Goal: Learn about a topic: Learn about a topic

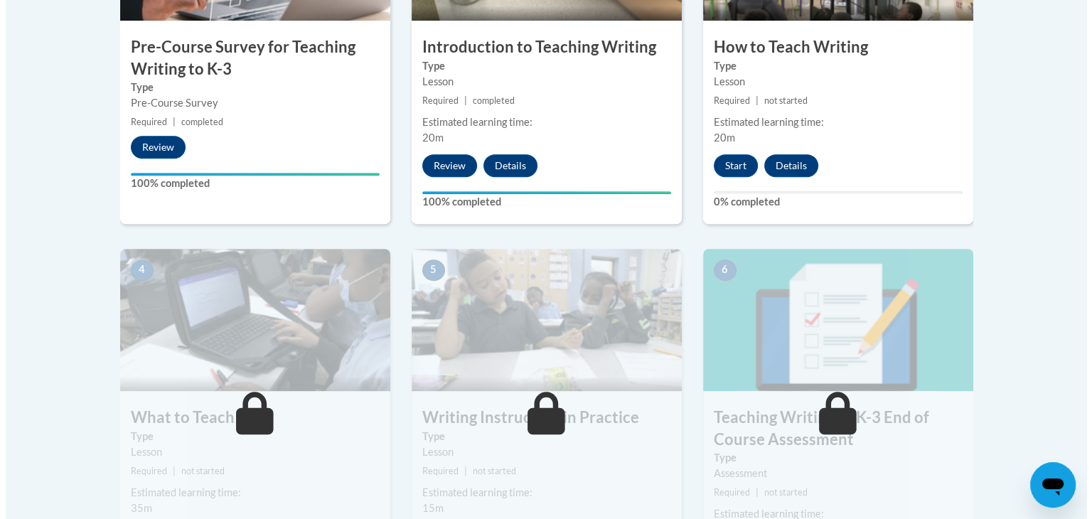
scroll to position [623, 0]
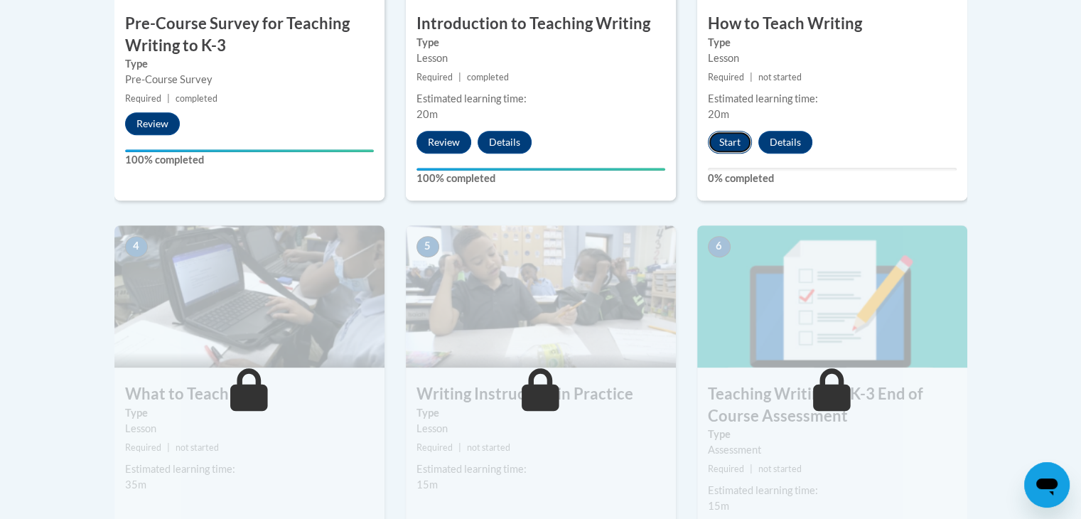
click at [722, 132] on button "Start" at bounding box center [730, 142] width 44 height 23
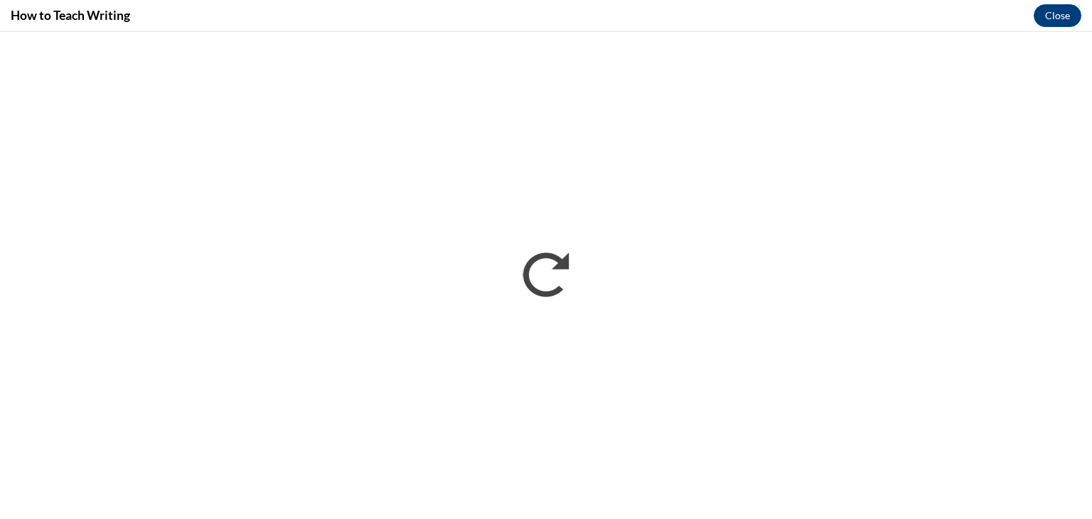
scroll to position [0, 0]
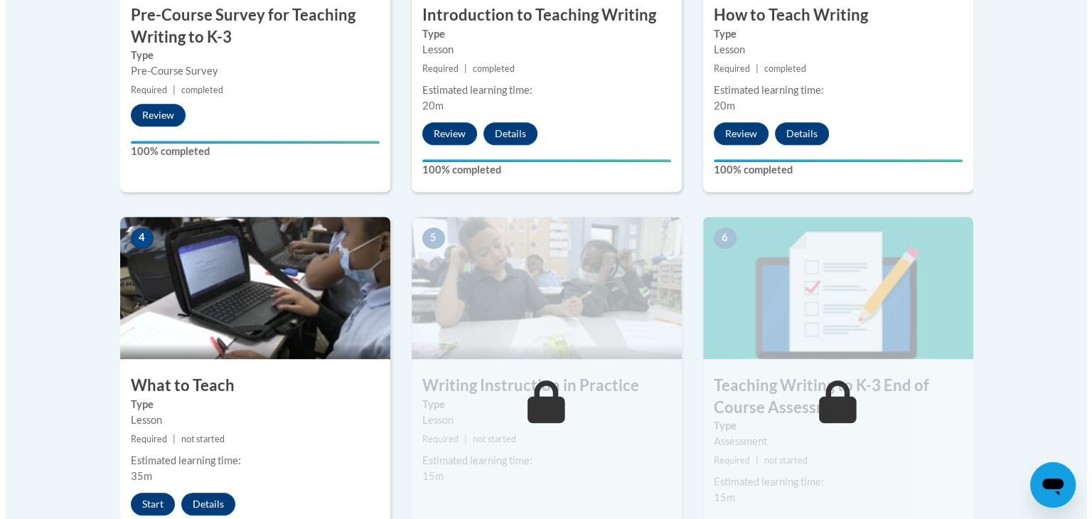
scroll to position [697, 0]
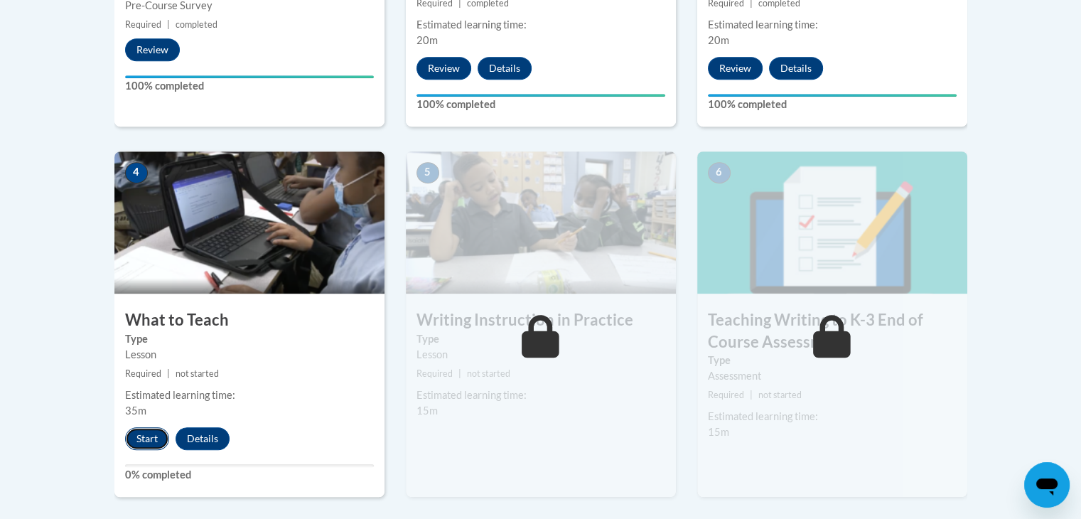
click at [132, 433] on button "Start" at bounding box center [147, 438] width 44 height 23
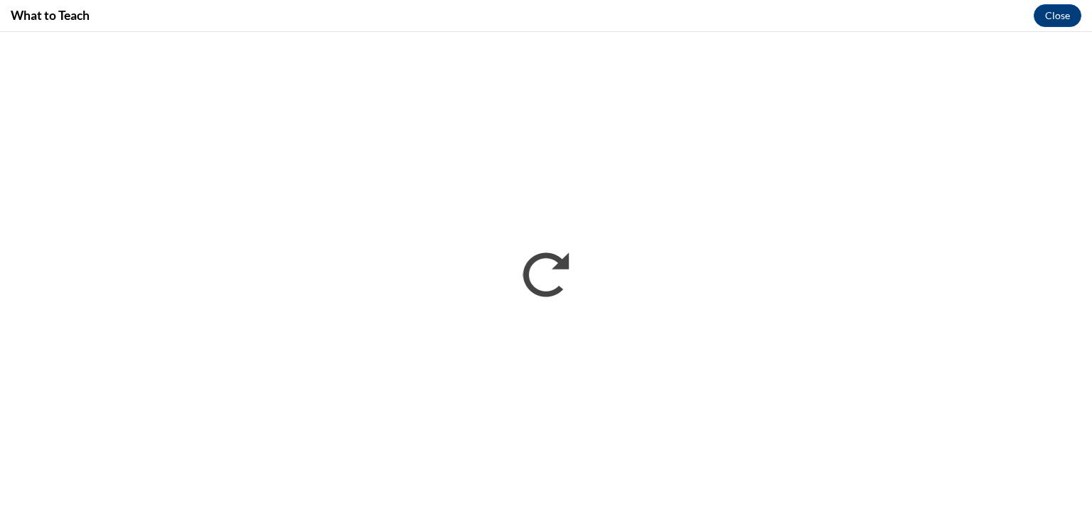
scroll to position [0, 0]
